Goal: Task Accomplishment & Management: Use online tool/utility

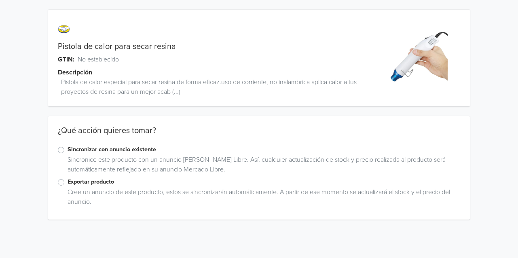
click at [67, 183] on label "Exportar producto" at bounding box center [263, 181] width 392 height 9
click at [0, 0] on input "Exportar producto" at bounding box center [0, 0] width 0 height 0
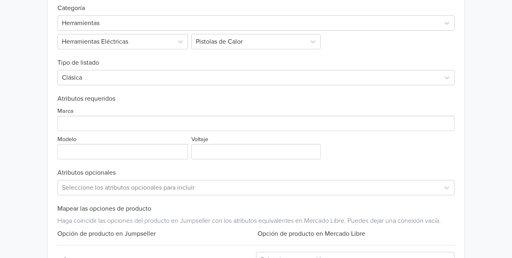
scroll to position [248, 0]
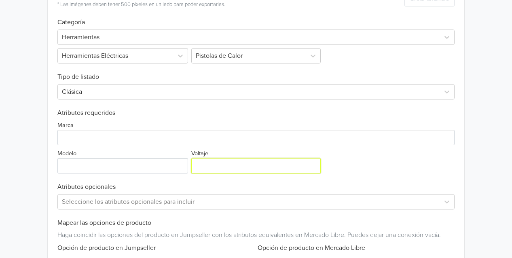
click at [234, 160] on input "Voltaje" at bounding box center [255, 165] width 129 height 15
type input "220"
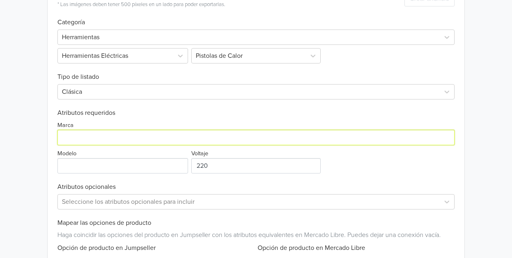
click at [116, 138] on input "Marca" at bounding box center [255, 137] width 397 height 15
type input "N/A"
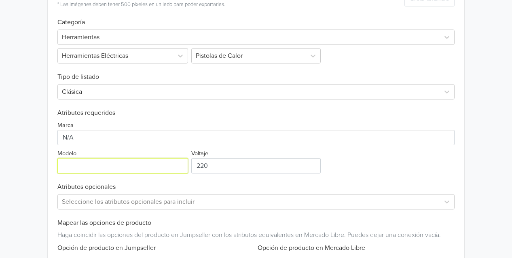
click at [101, 162] on input "Modelo" at bounding box center [122, 165] width 131 height 15
drag, startPoint x: 79, startPoint y: 169, endPoint x: 10, endPoint y: 171, distance: 69.1
click at [10, 171] on div "Pistola de calor para secar resina GTIN: No establecido Descripción Pistola de …" at bounding box center [256, 45] width 500 height 587
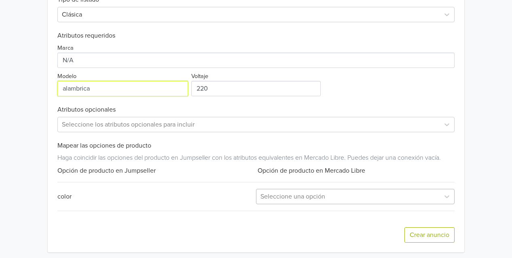
scroll to position [329, 0]
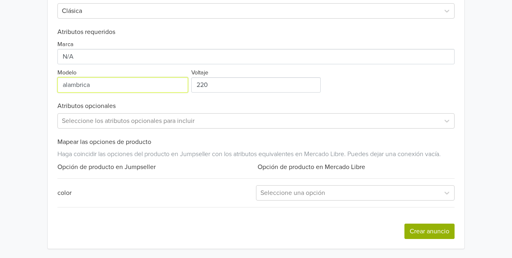
type input "alambrica"
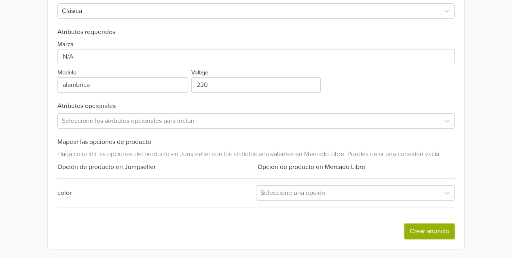
click at [420, 230] on button "Crear anuncio" at bounding box center [429, 230] width 50 height 15
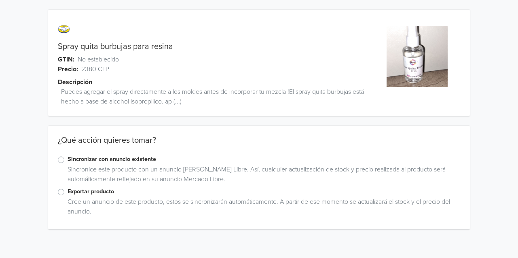
click at [67, 194] on label "Exportar producto" at bounding box center [263, 191] width 392 height 9
click at [0, 0] on input "Exportar producto" at bounding box center [0, 0] width 0 height 0
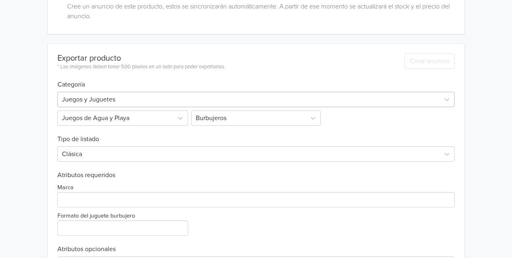
scroll to position [202, 0]
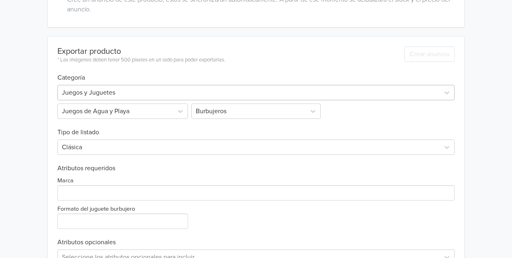
click at [167, 91] on div at bounding box center [248, 92] width 373 height 11
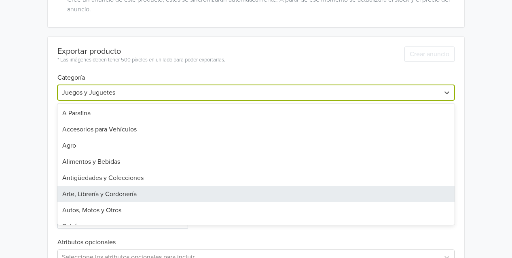
click at [87, 195] on div "Arte, Librería y Cordonería" at bounding box center [255, 194] width 397 height 16
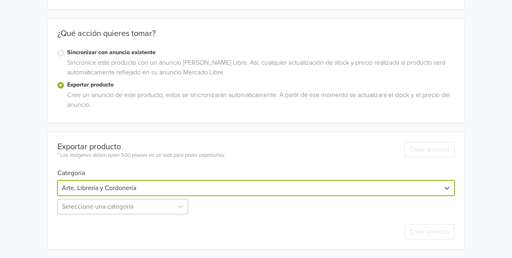
scroll to position [134, 0]
click at [110, 209] on div "Seleccione una categoría" at bounding box center [123, 205] width 132 height 15
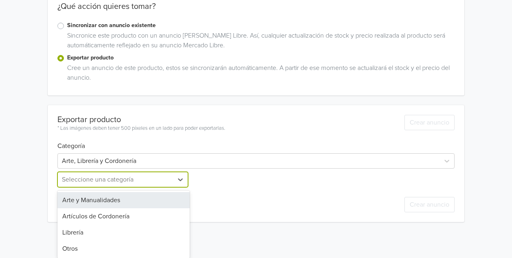
click at [99, 198] on div "Arte y Manualidades" at bounding box center [123, 200] width 132 height 16
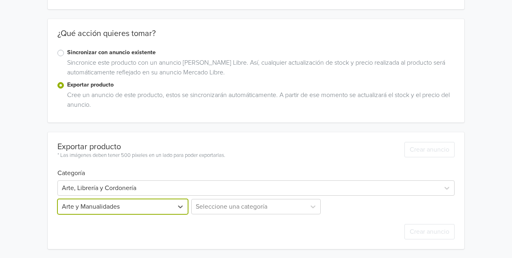
scroll to position [187, 0]
click at [230, 204] on div "Seleccione una categoría" at bounding box center [256, 205] width 132 height 15
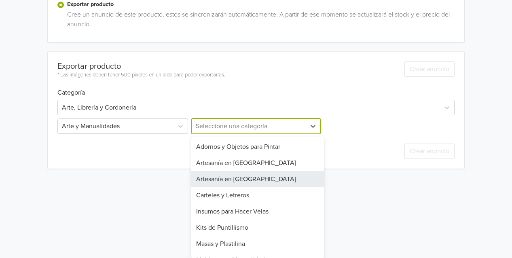
click at [226, 182] on div "Artesanía en Resina" at bounding box center [257, 179] width 132 height 16
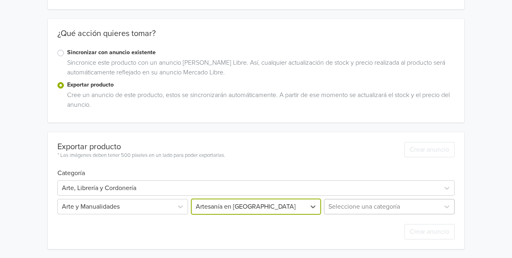
scroll to position [134, 0]
click at [357, 208] on div "Seleccione una categoría" at bounding box center [388, 205] width 132 height 15
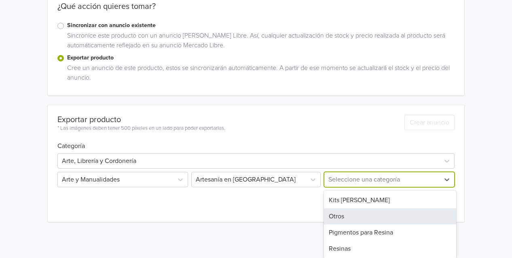
click at [401, 215] on div "Otros" at bounding box center [390, 216] width 132 height 16
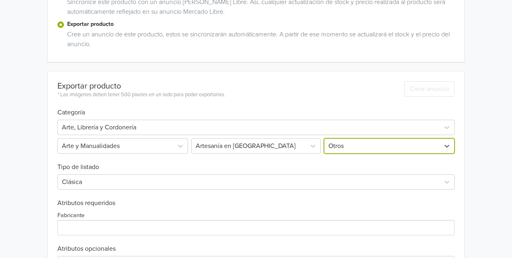
scroll to position [225, 0]
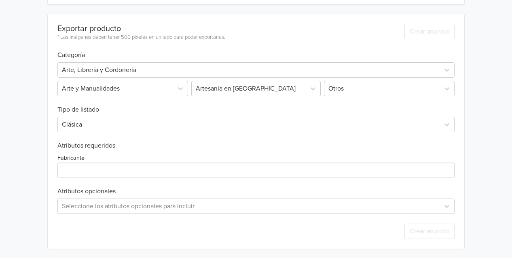
click at [111, 156] on div "Fabricante" at bounding box center [255, 165] width 397 height 25
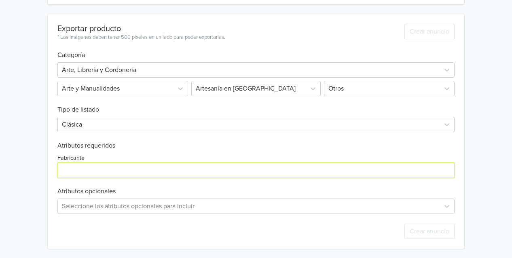
click at [108, 171] on input "Fabricante" at bounding box center [255, 169] width 397 height 15
type input "N/A"
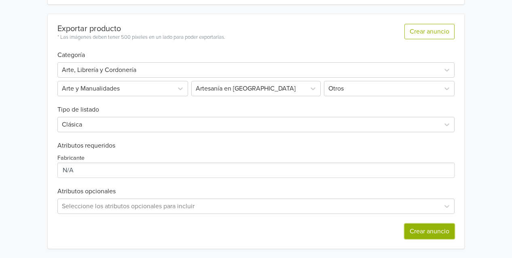
click at [441, 231] on button "Crear anuncio" at bounding box center [429, 230] width 50 height 15
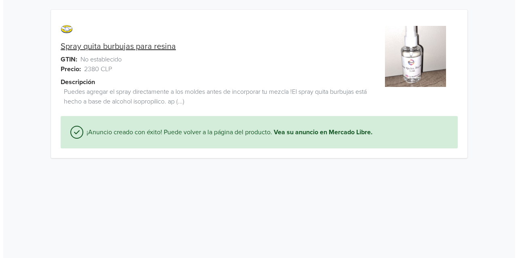
scroll to position [0, 0]
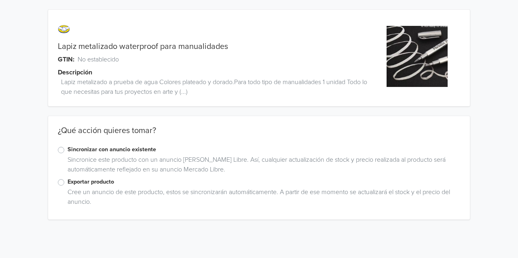
click at [67, 183] on label "Exportar producto" at bounding box center [263, 181] width 392 height 9
click at [0, 0] on input "Exportar producto" at bounding box center [0, 0] width 0 height 0
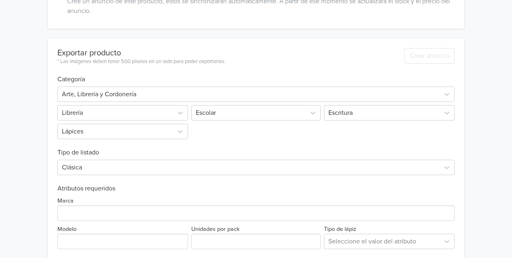
scroll to position [272, 0]
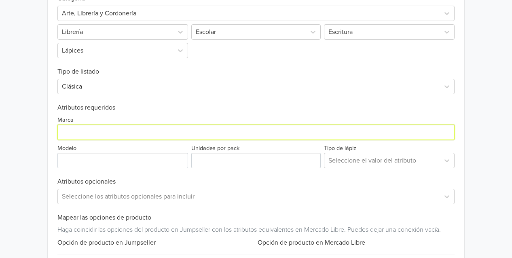
click at [196, 131] on input "Marca" at bounding box center [255, 131] width 397 height 15
type input "N/A"
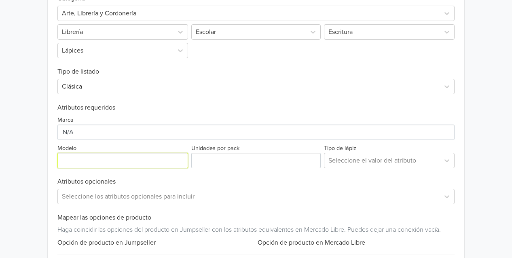
drag, startPoint x: 127, startPoint y: 156, endPoint x: 123, endPoint y: 167, distance: 11.6
click at [127, 156] on input "Modelo" at bounding box center [122, 160] width 131 height 15
type input "Unidad"
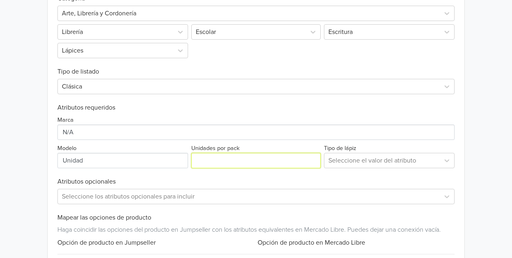
click at [216, 161] on input "Unidades por pack" at bounding box center [255, 160] width 129 height 15
type input "1"
click at [385, 160] on div at bounding box center [381, 160] width 107 height 11
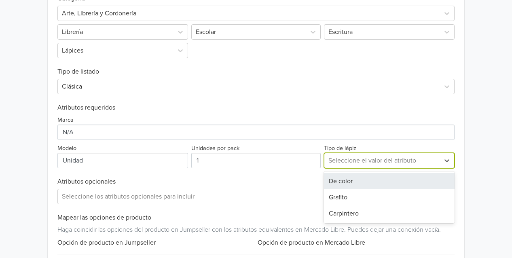
click at [333, 181] on div "De color" at bounding box center [389, 181] width 131 height 16
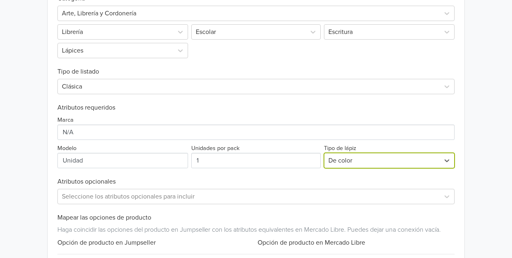
scroll to position [347, 0]
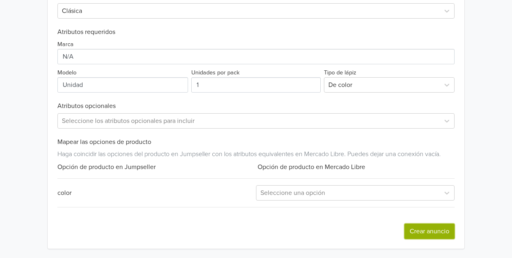
click at [424, 227] on button "Crear anuncio" at bounding box center [429, 230] width 50 height 15
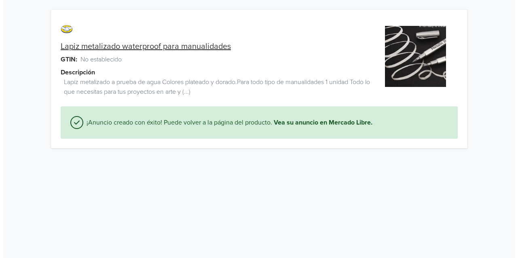
scroll to position [0, 0]
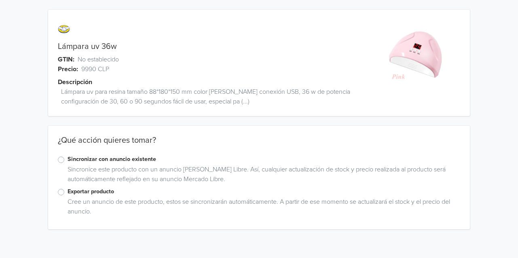
click at [67, 191] on label "Exportar producto" at bounding box center [263, 191] width 392 height 9
click at [0, 0] on input "Exportar producto" at bounding box center [0, 0] width 0 height 0
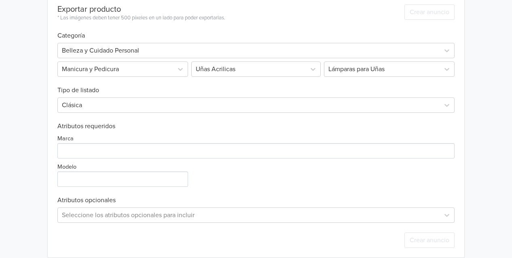
scroll to position [253, 0]
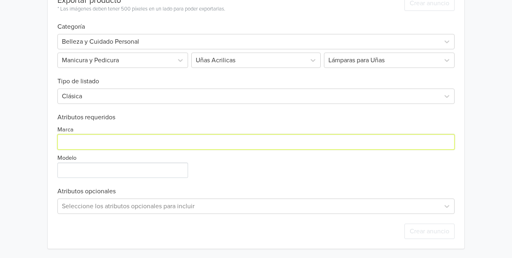
click at [79, 139] on input "Marca" at bounding box center [255, 141] width 397 height 15
type input "N/A"
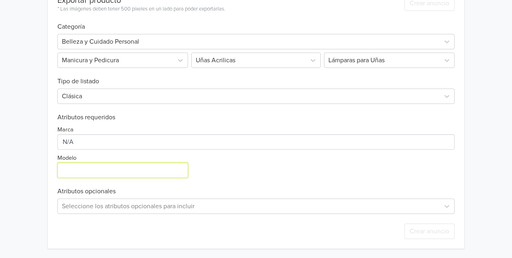
click at [124, 167] on input "Modelo" at bounding box center [122, 169] width 131 height 15
click at [113, 170] on input "Modelo" at bounding box center [122, 169] width 131 height 15
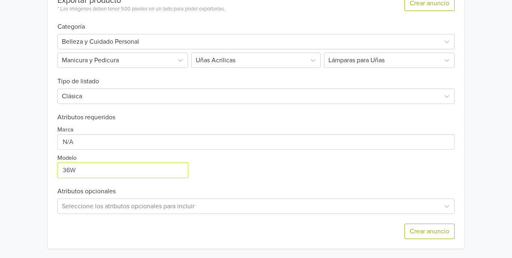
type input "36W"
click at [402, 228] on div "Crear anuncio" at bounding box center [255, 231] width 397 height 35
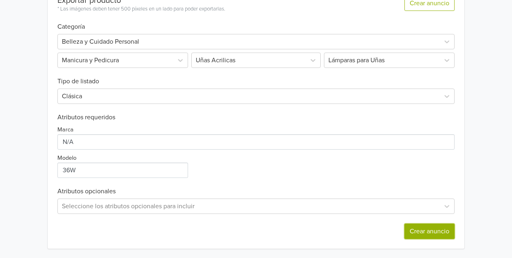
click at [410, 229] on button "Crear anuncio" at bounding box center [429, 230] width 50 height 15
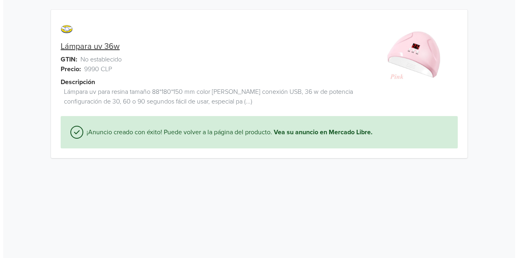
scroll to position [0, 0]
